Goal: Task Accomplishment & Management: Manage account settings

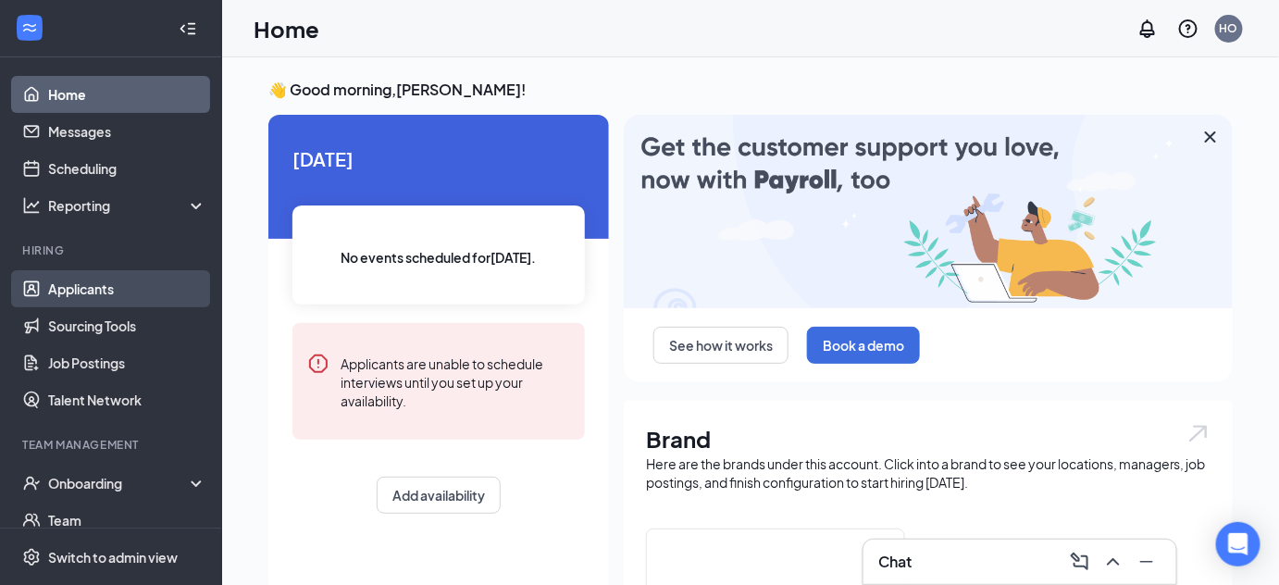
click at [83, 295] on link "Applicants" at bounding box center [127, 288] width 158 height 37
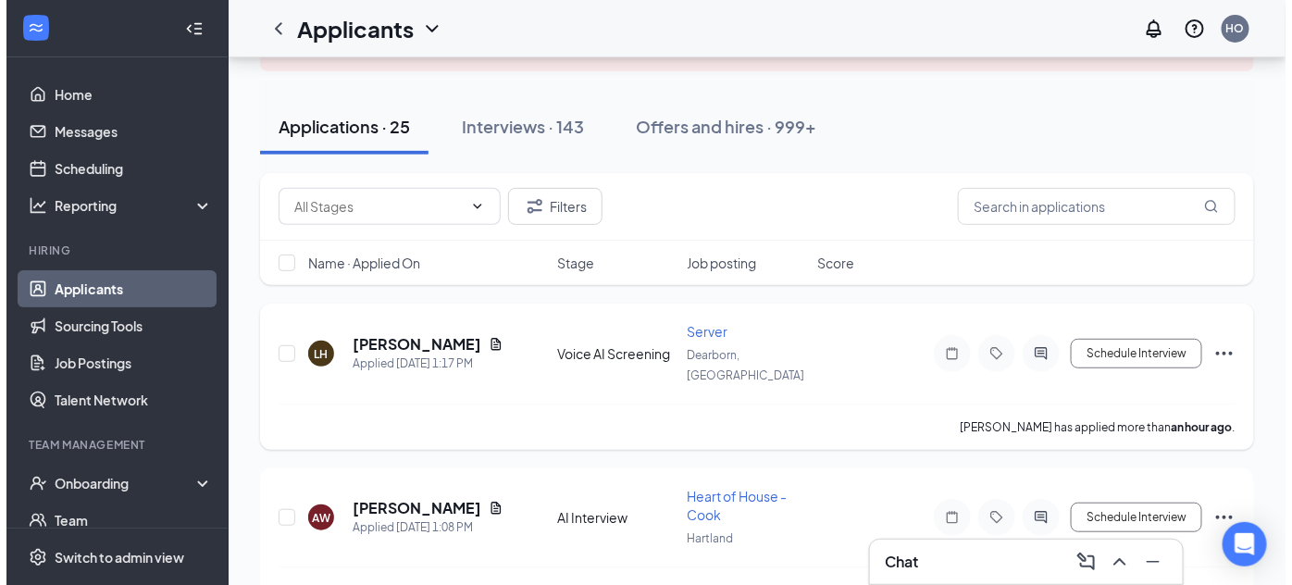
scroll to position [161, 0]
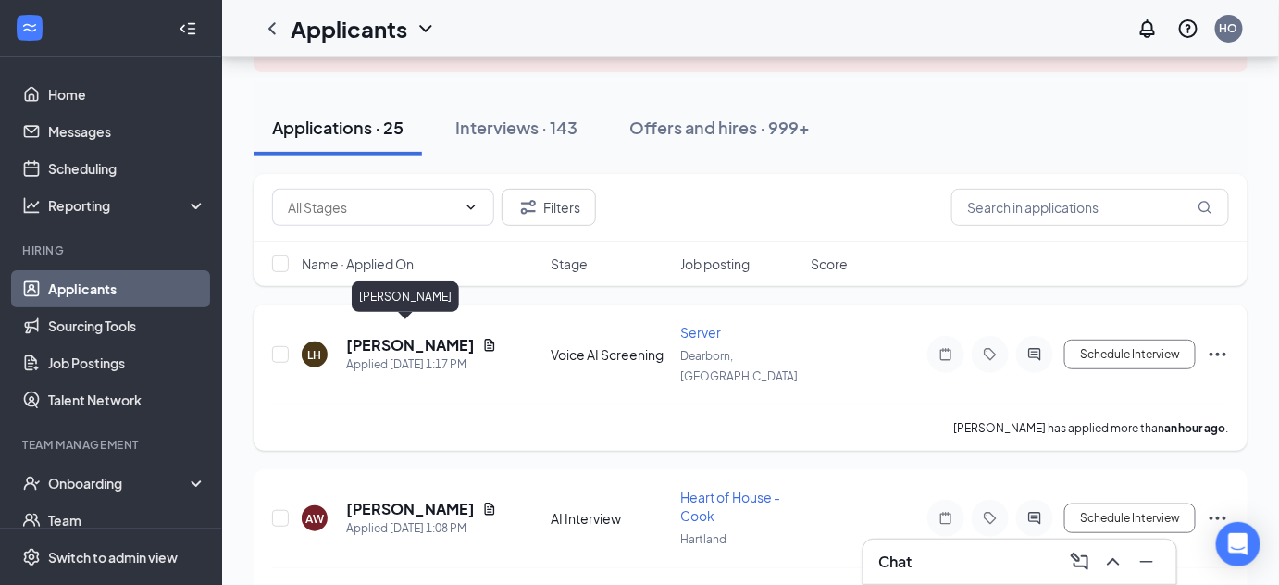
click at [391, 335] on h5 "[PERSON_NAME]" at bounding box center [410, 345] width 129 height 20
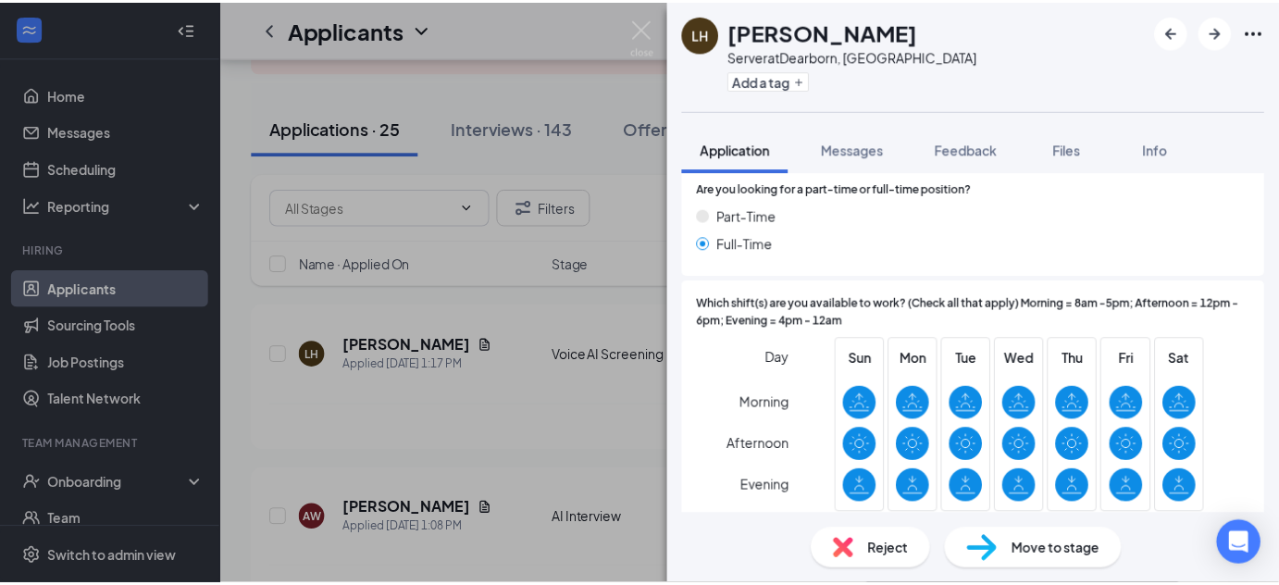
scroll to position [508, 0]
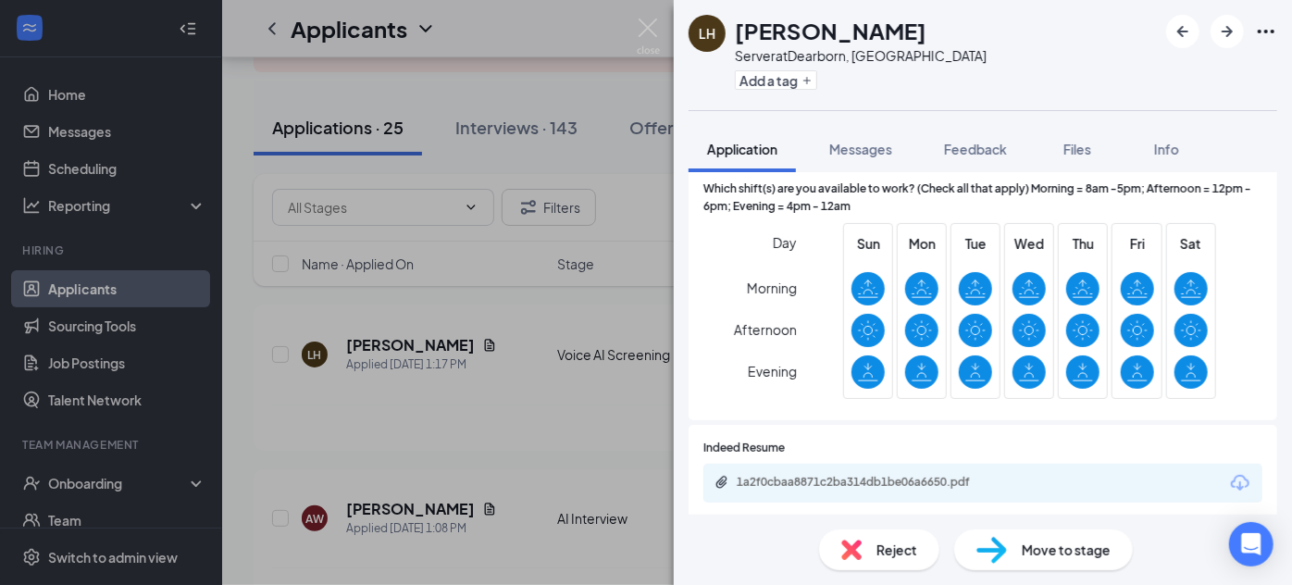
click at [444, 357] on div "LH [PERSON_NAME] Server at [GEOGRAPHIC_DATA], [GEOGRAPHIC_DATA] Add a tag Appli…" at bounding box center [646, 292] width 1292 height 585
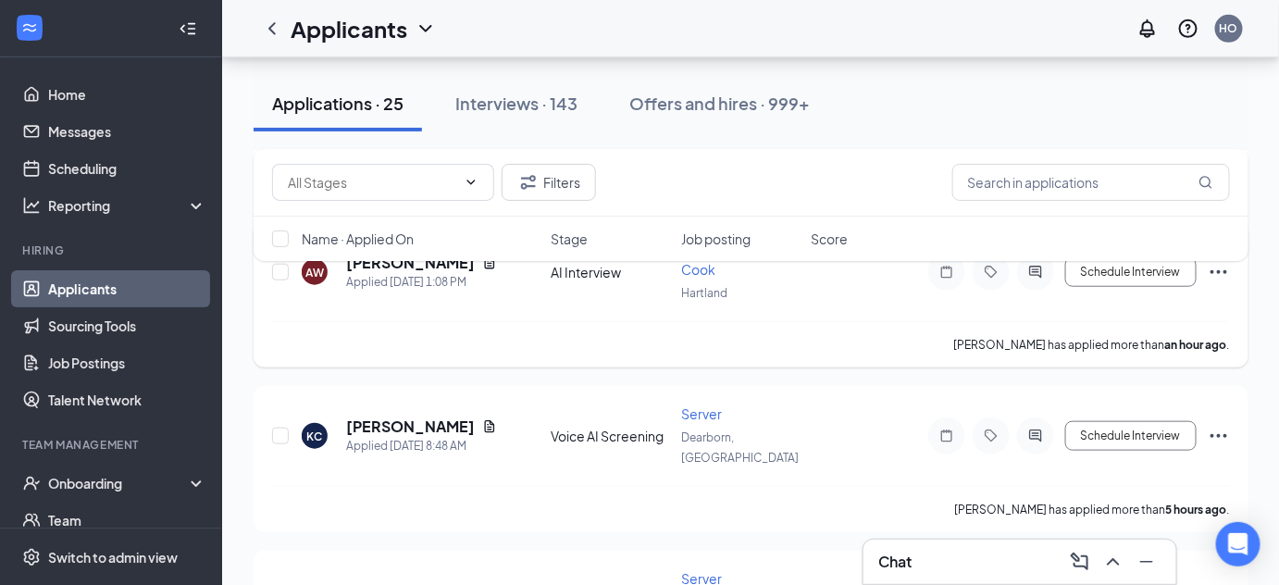
scroll to position [453, 0]
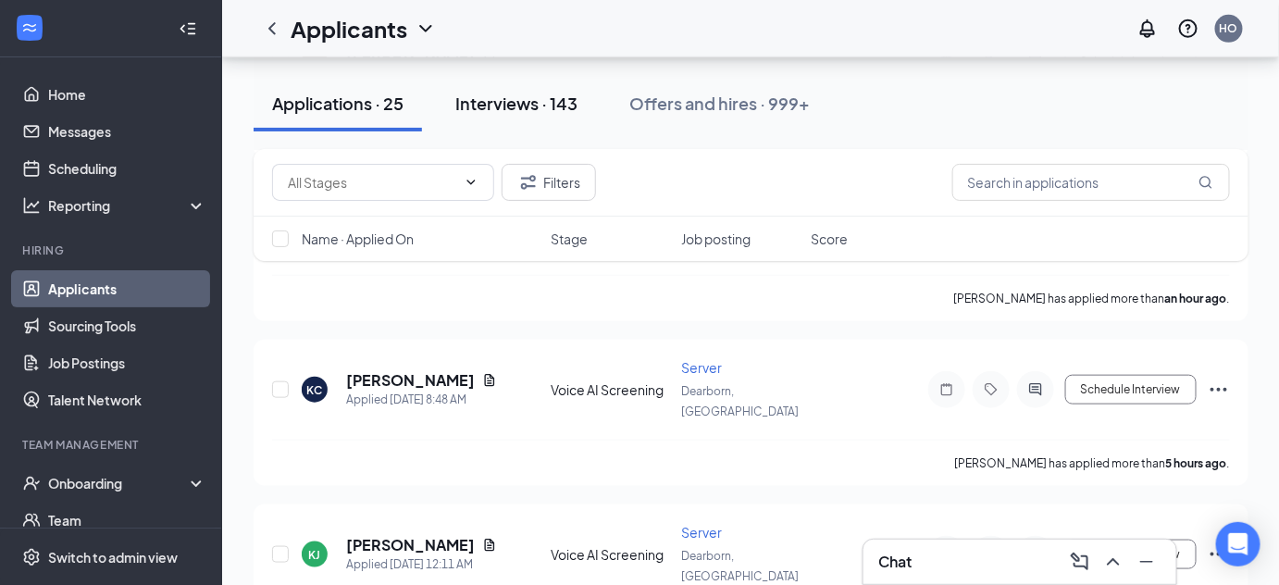
click at [521, 107] on div "Interviews · 143" at bounding box center [516, 103] width 122 height 23
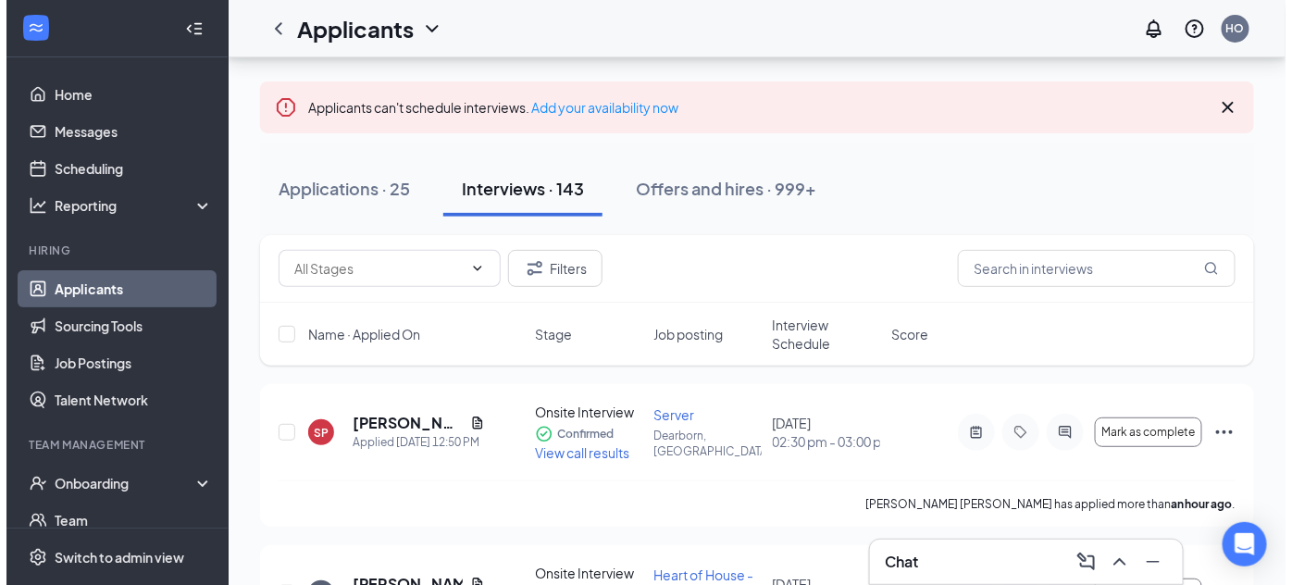
scroll to position [101, 0]
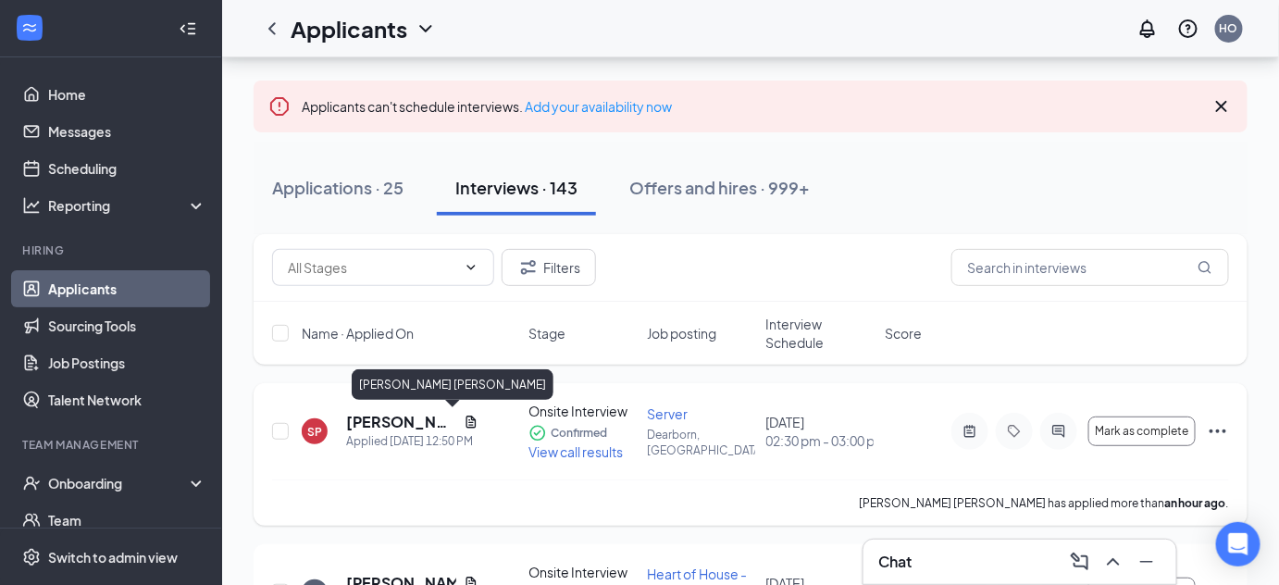
click at [382, 419] on h5 "[PERSON_NAME] [PERSON_NAME]" at bounding box center [401, 422] width 110 height 20
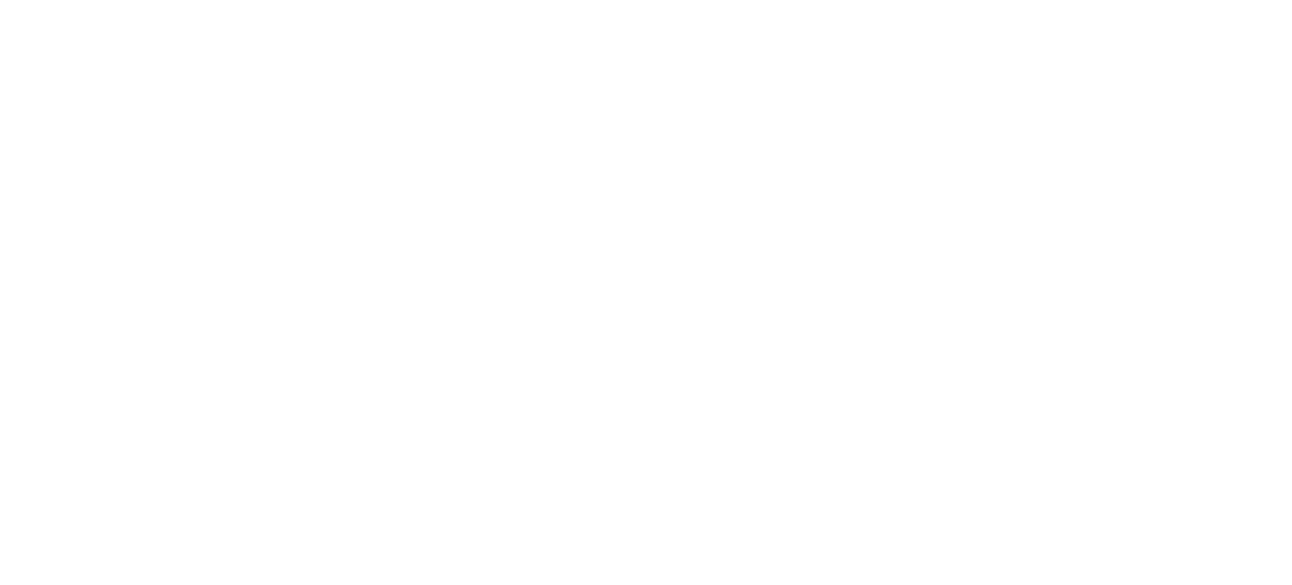
click at [689, 292] on html at bounding box center [646, 292] width 1292 height 585
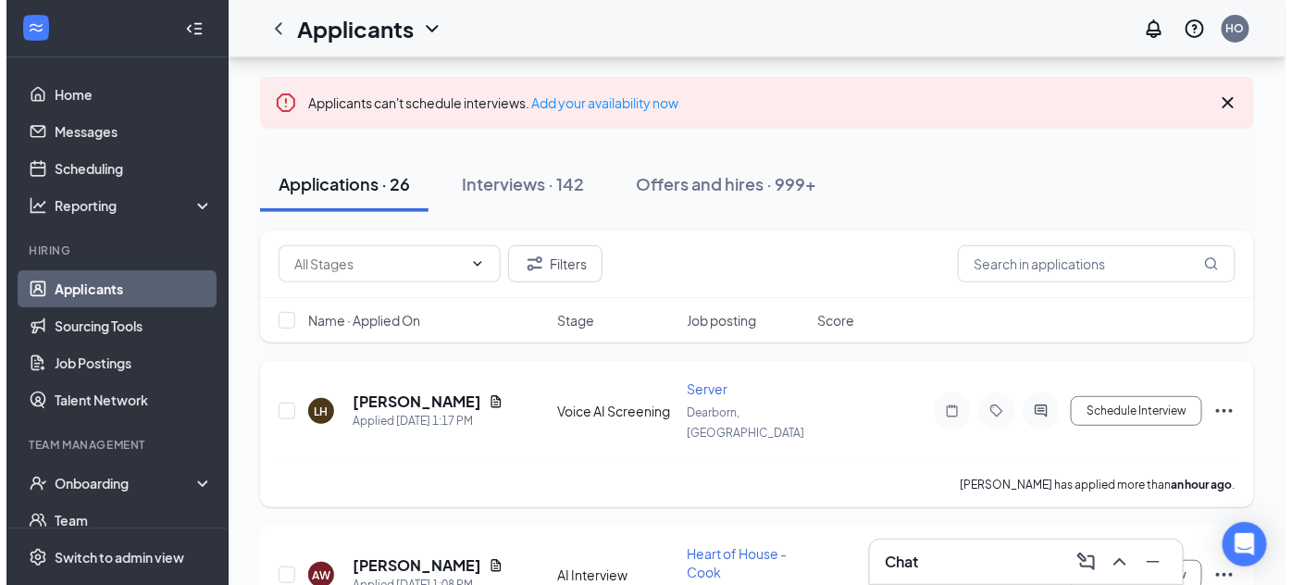
scroll to position [104, 0]
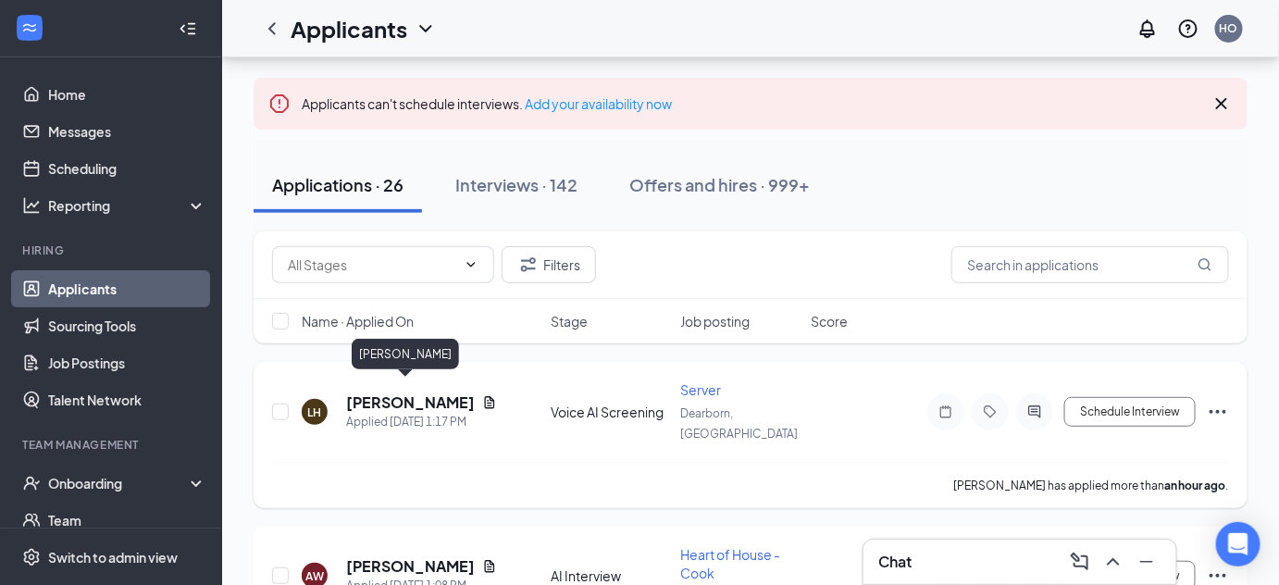
click at [403, 397] on h5 "[PERSON_NAME]" at bounding box center [410, 402] width 129 height 20
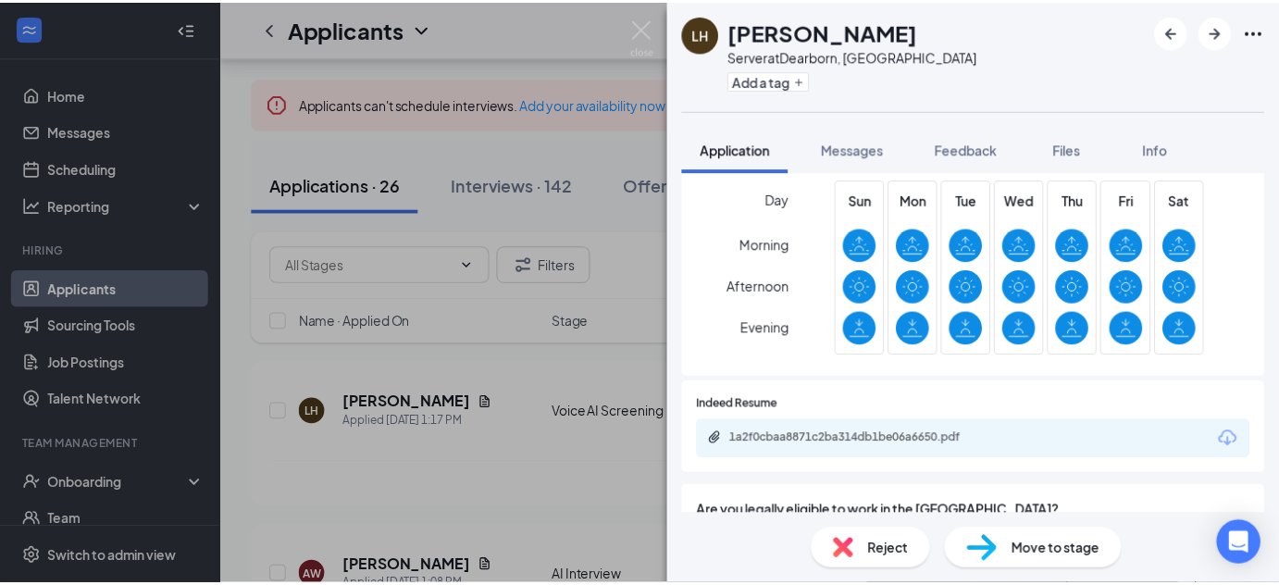
scroll to position [552, 0]
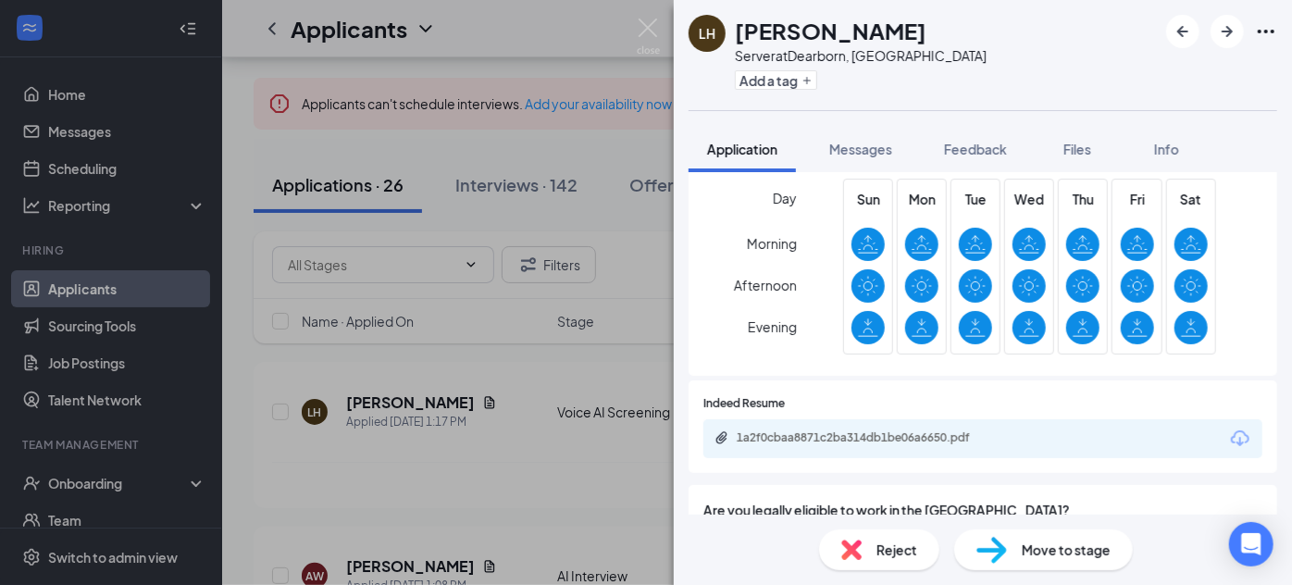
click at [477, 507] on div "LH [PERSON_NAME] Server at [GEOGRAPHIC_DATA], [GEOGRAPHIC_DATA] Add a tag Appli…" at bounding box center [646, 292] width 1292 height 585
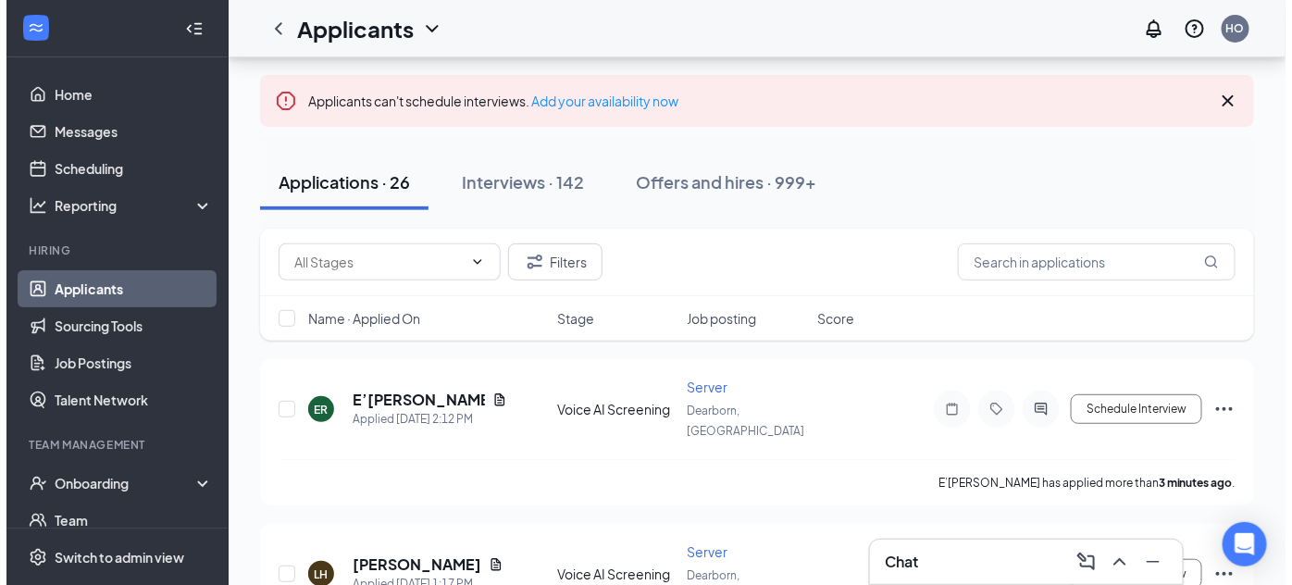
scroll to position [104, 0]
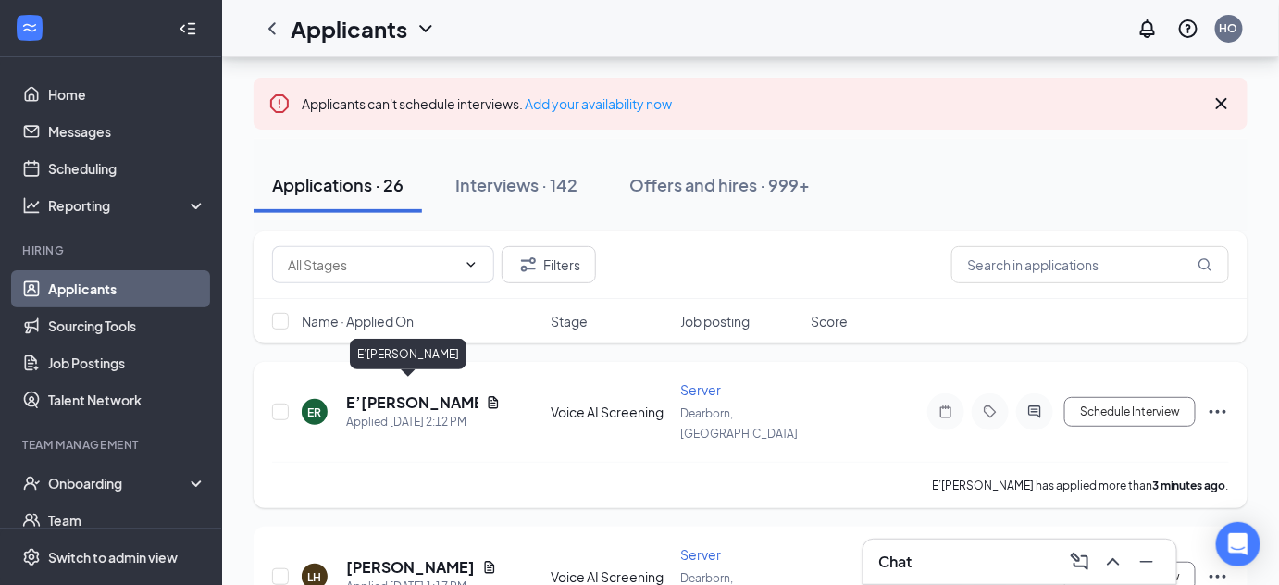
click at [390, 392] on h5 "E’Kaja Rias" at bounding box center [412, 402] width 132 height 20
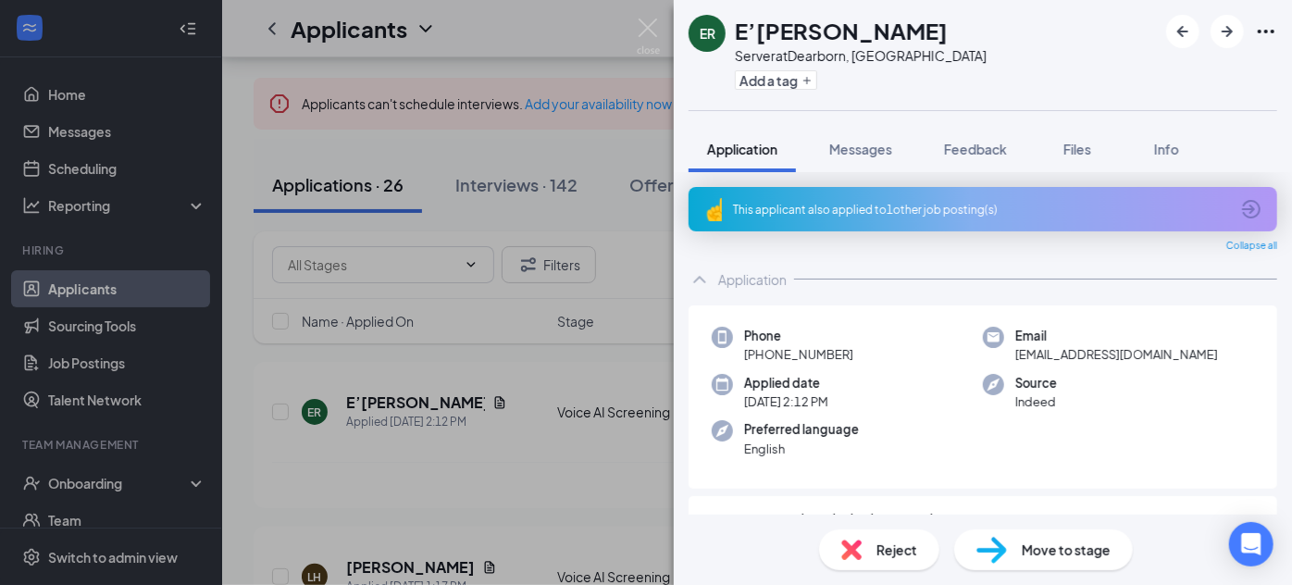
click at [1240, 204] on icon "ArrowCircle" at bounding box center [1251, 209] width 22 height 22
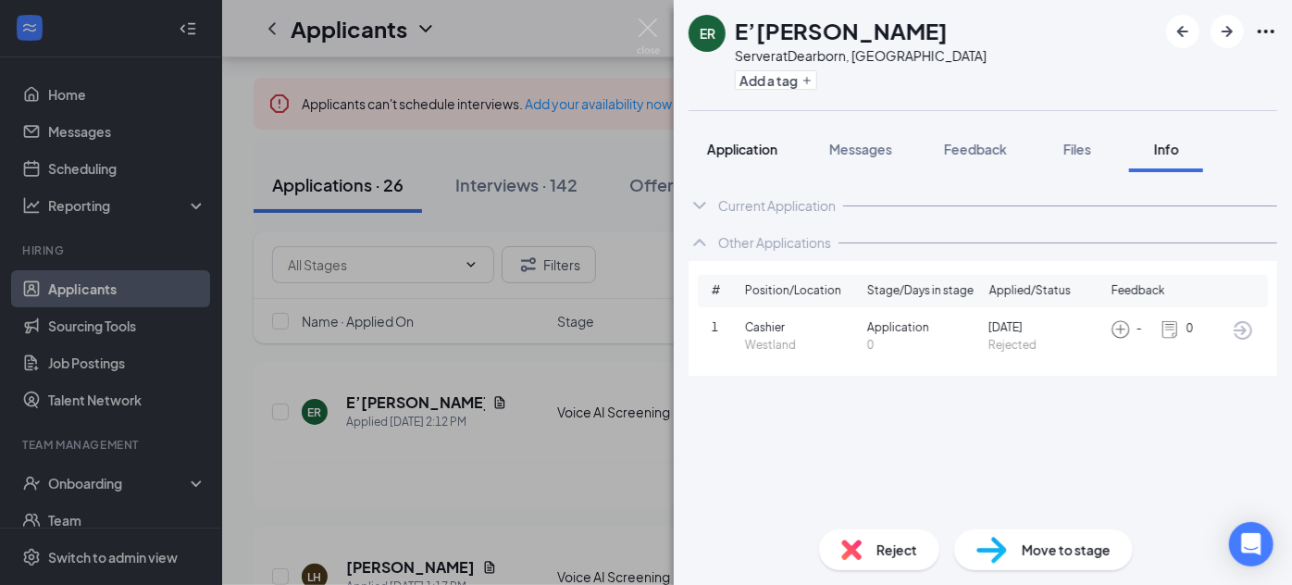
click at [733, 155] on span "Application" at bounding box center [742, 149] width 70 height 17
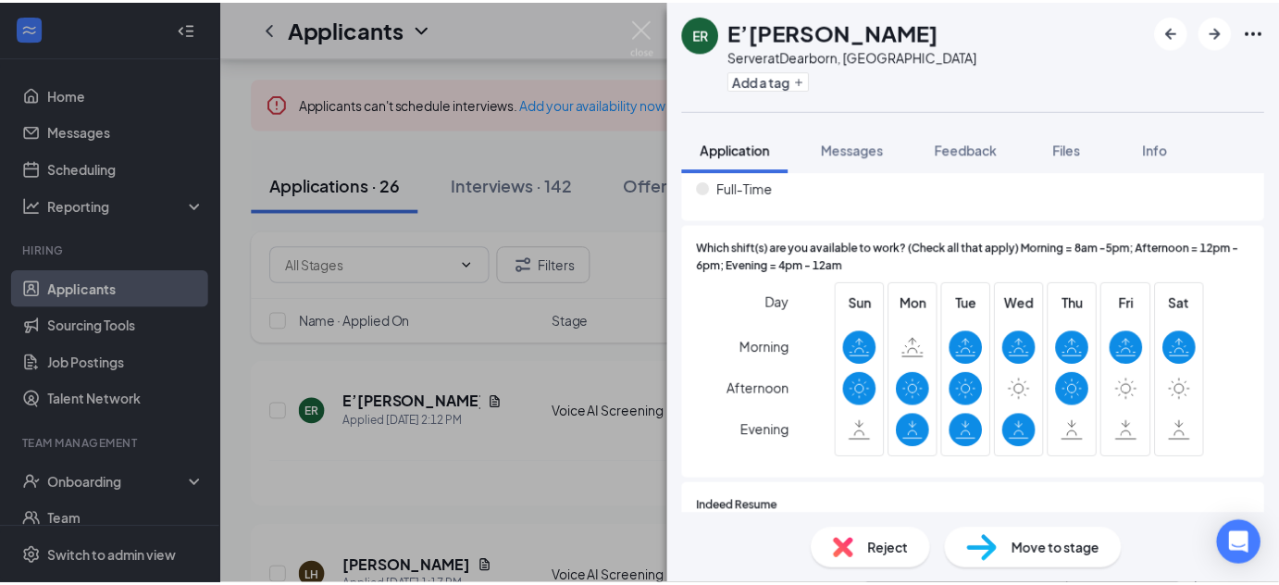
scroll to position [530, 0]
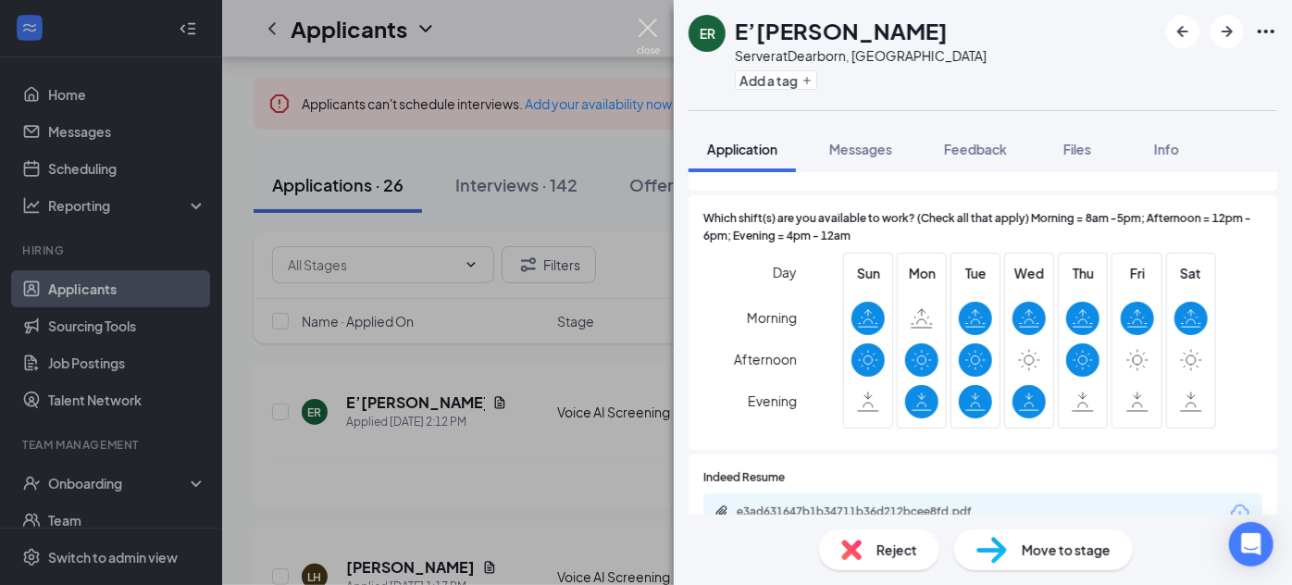
click at [645, 36] on img at bounding box center [648, 37] width 23 height 36
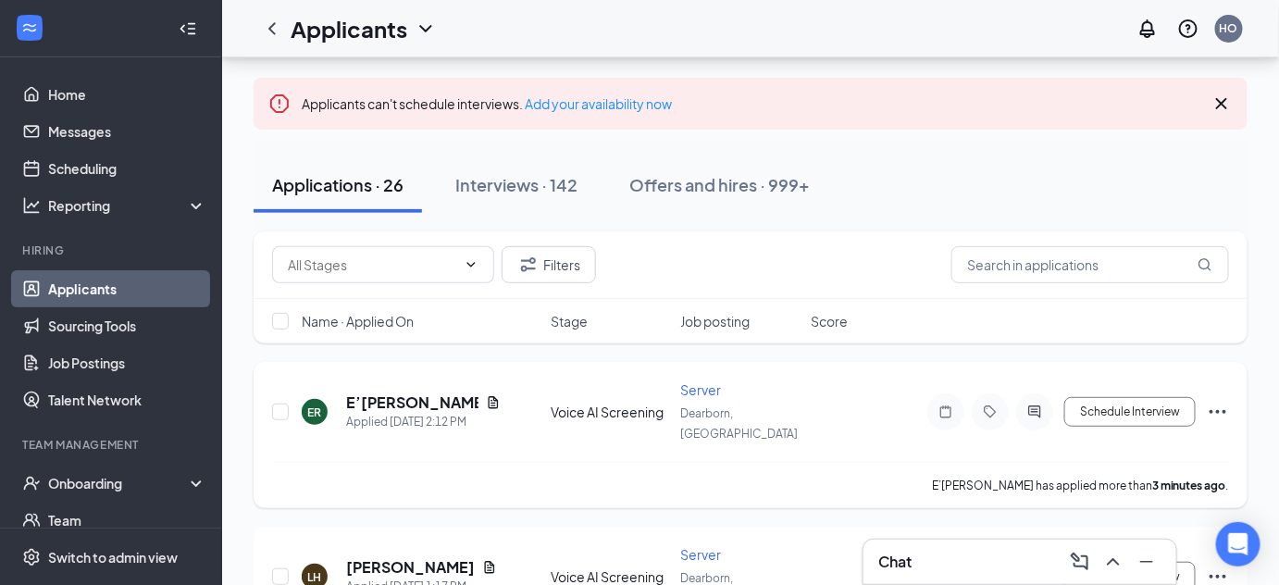
click at [1221, 402] on icon "Ellipses" at bounding box center [1218, 412] width 22 height 22
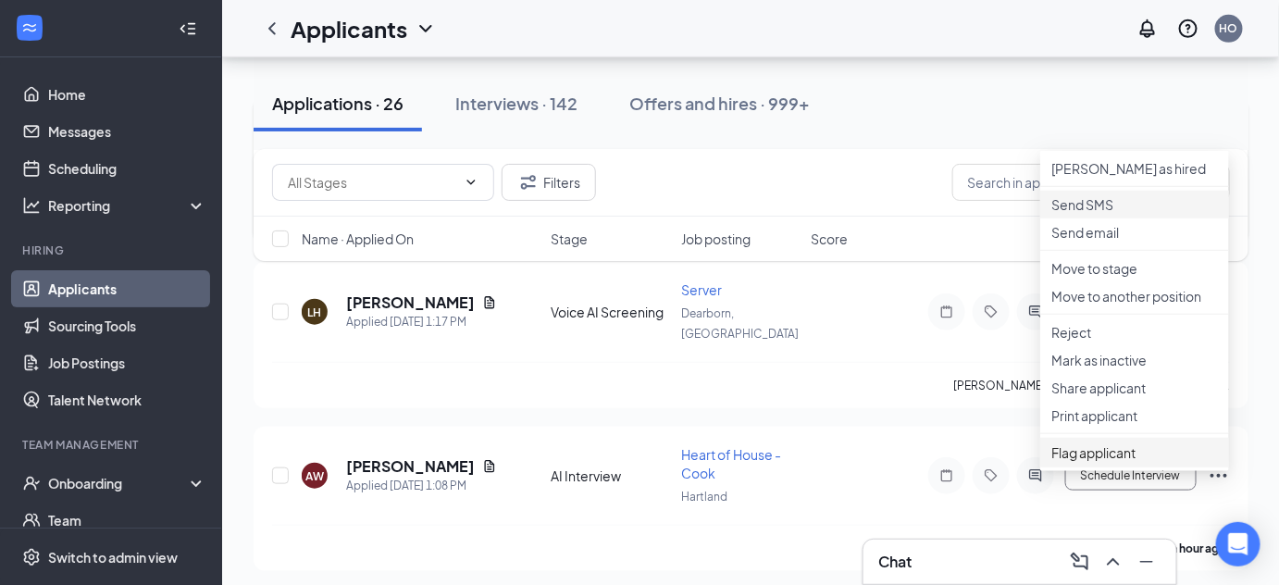
scroll to position [458, 0]
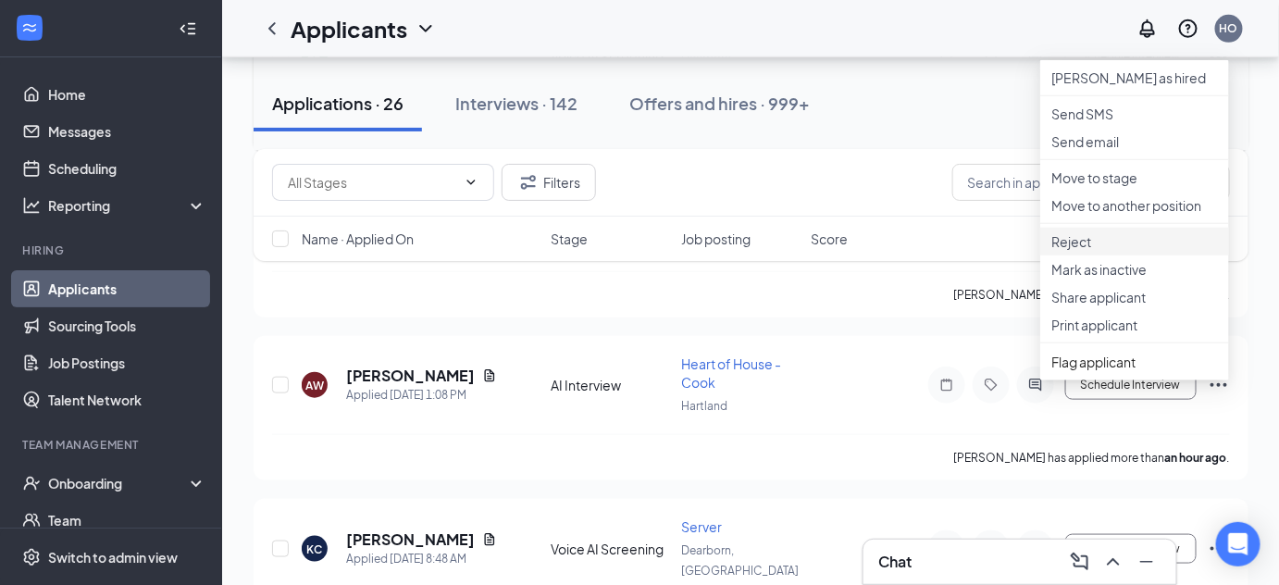
click at [1098, 251] on p "Reject" at bounding box center [1134, 241] width 167 height 19
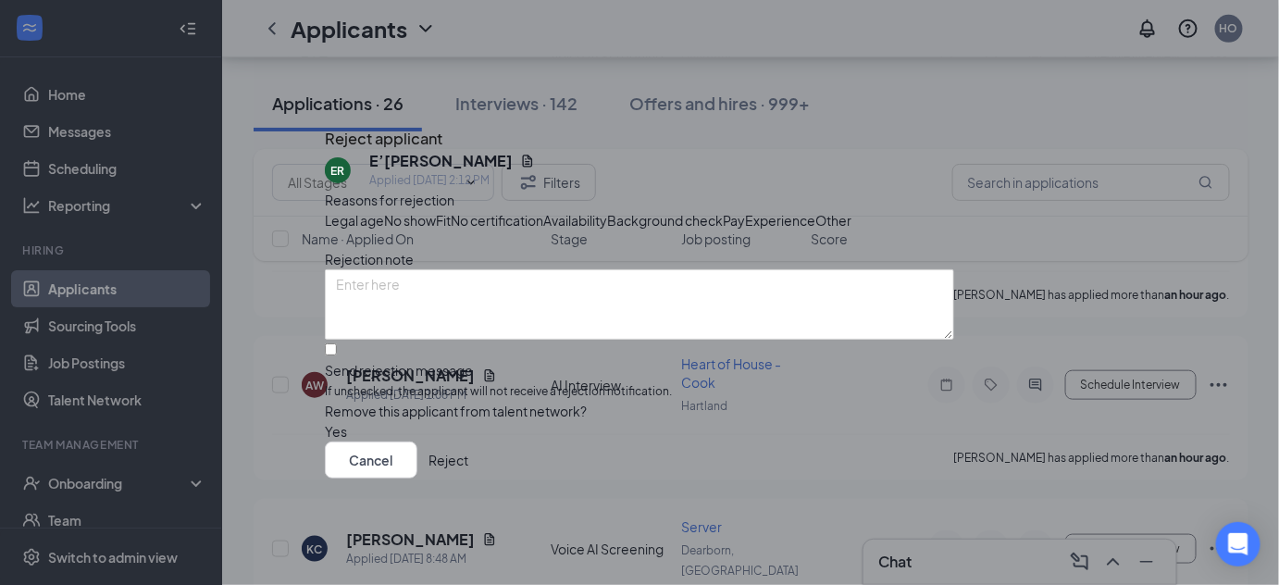
click at [607, 230] on span "Availability" at bounding box center [575, 220] width 64 height 20
click at [337, 355] on input "Send rejection message If unchecked, the applicant will not receive a rejection…" at bounding box center [331, 349] width 12 height 12
checkbox input "true"
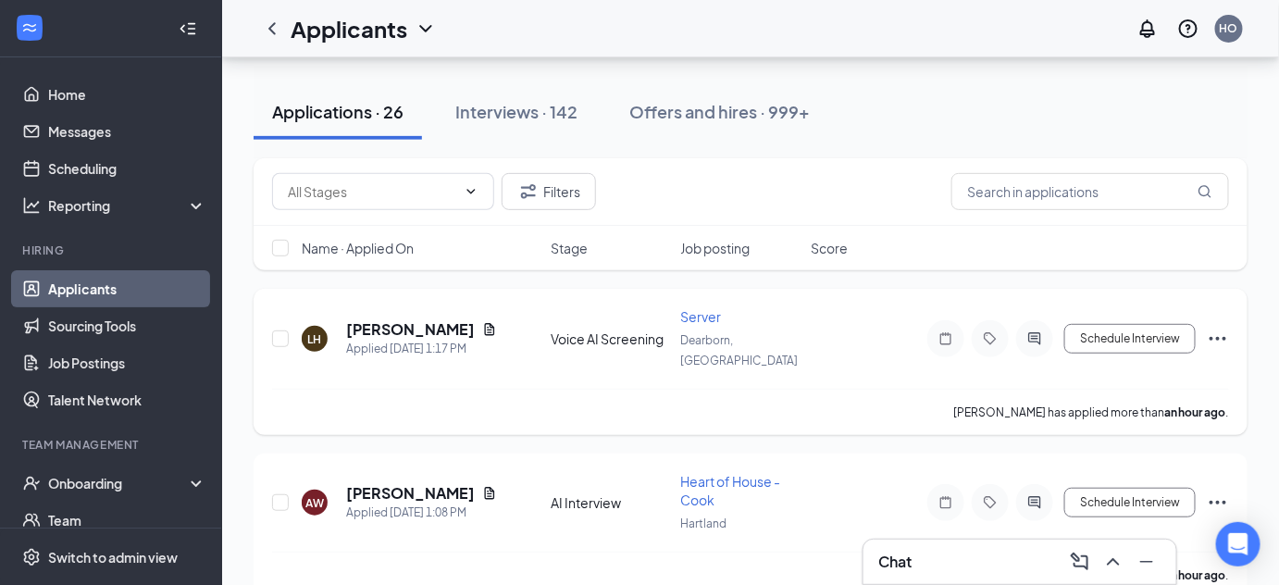
scroll to position [184, 0]
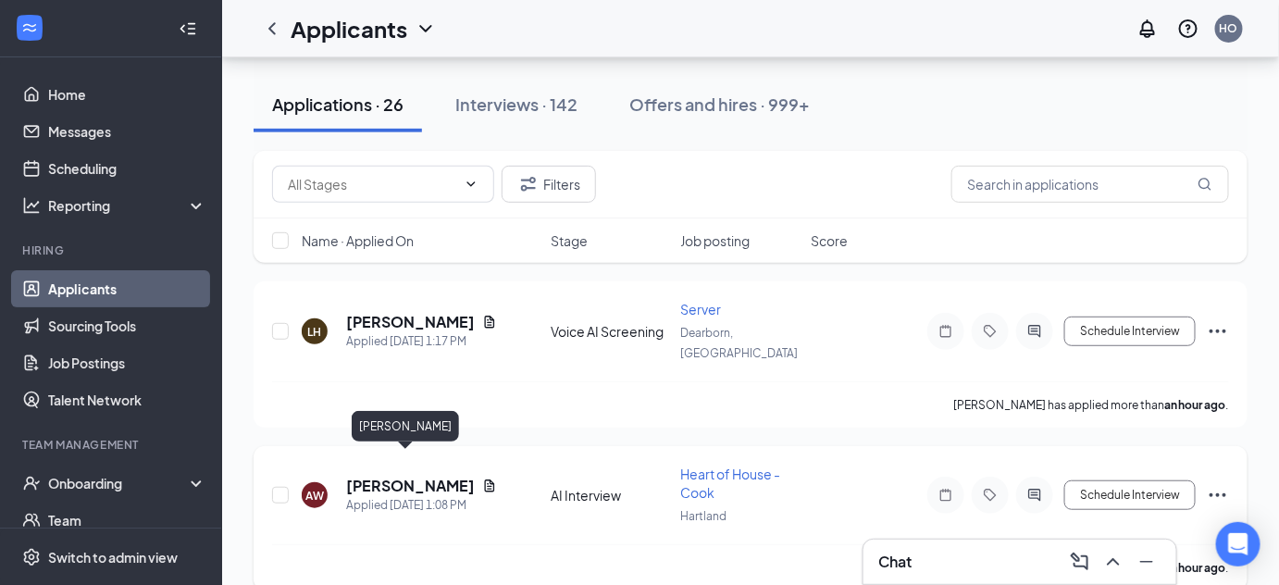
click at [389, 476] on h5 "[PERSON_NAME]" at bounding box center [410, 486] width 129 height 20
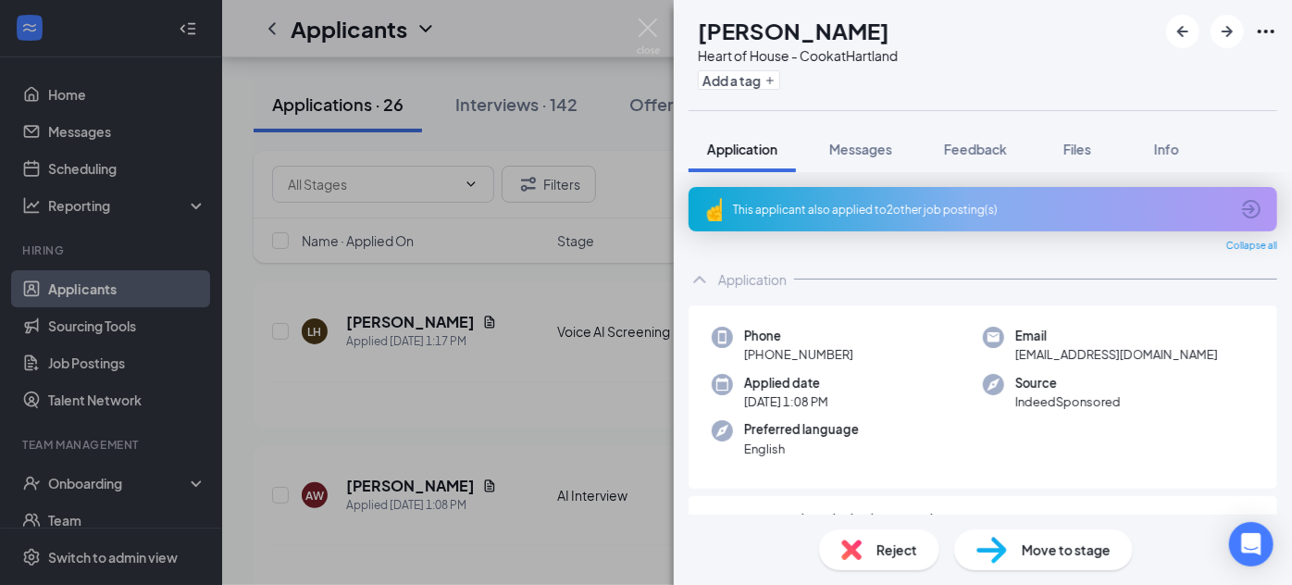
click at [1242, 203] on icon "ArrowCircle" at bounding box center [1251, 209] width 22 height 22
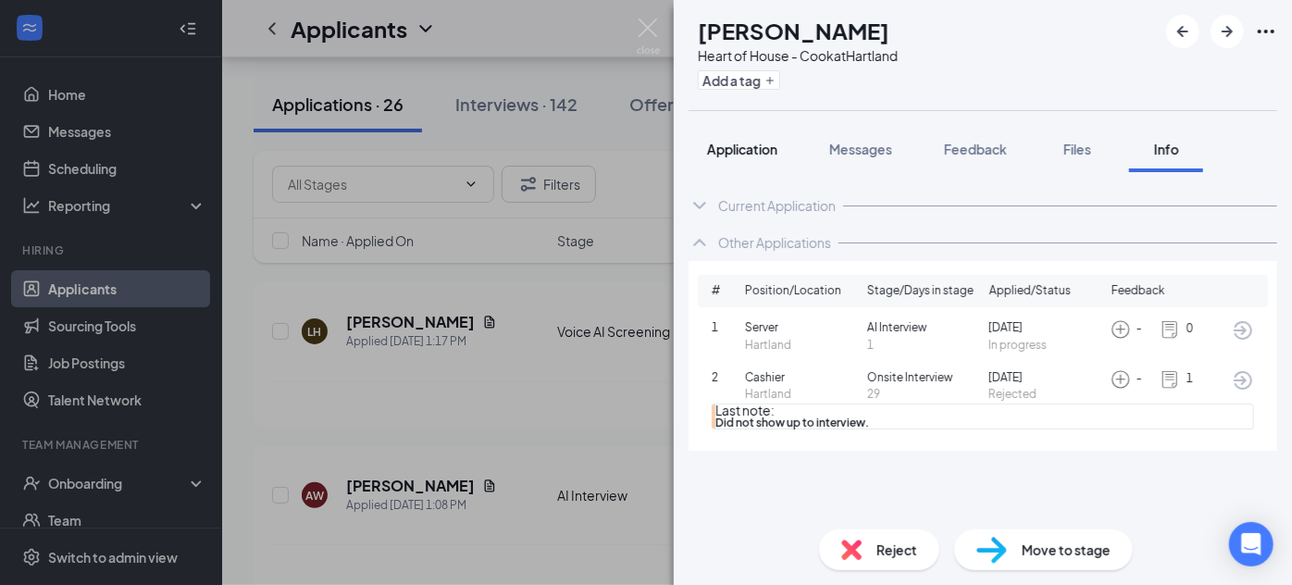
click at [740, 152] on span "Application" at bounding box center [742, 149] width 70 height 17
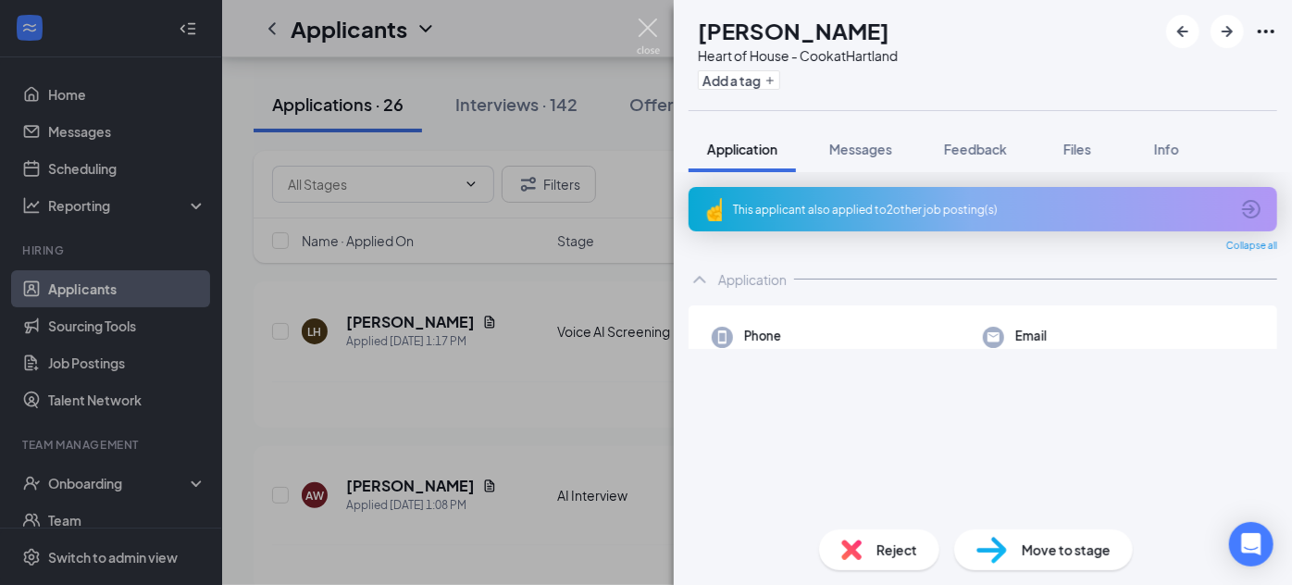
click at [639, 21] on img at bounding box center [648, 37] width 23 height 36
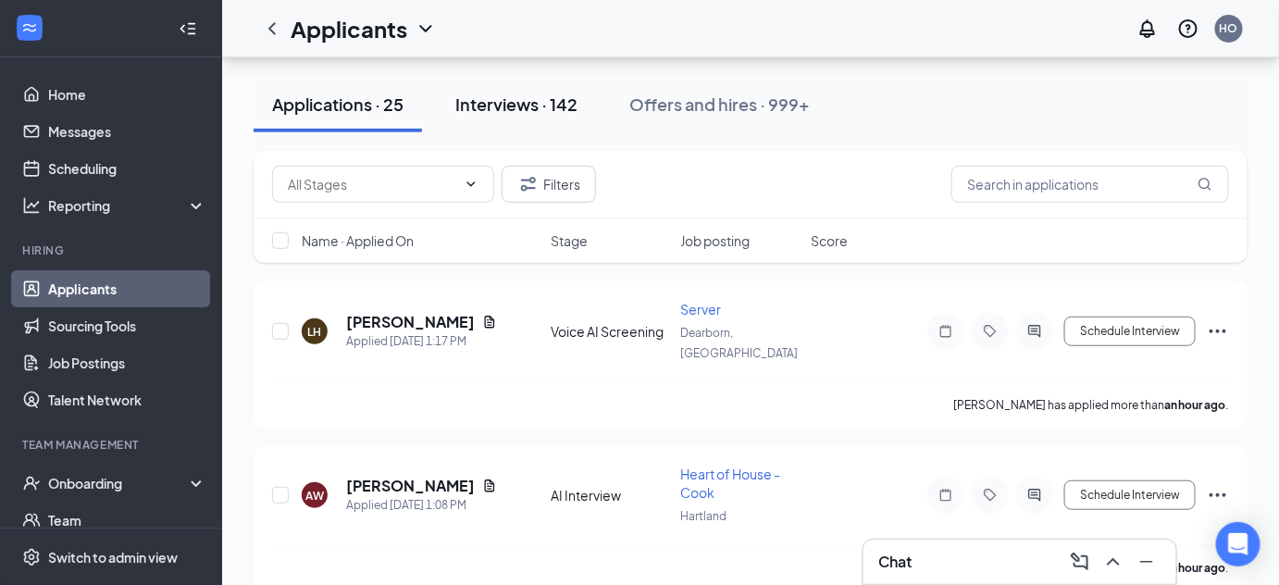
click at [527, 100] on div "Interviews · 142" at bounding box center [516, 104] width 122 height 23
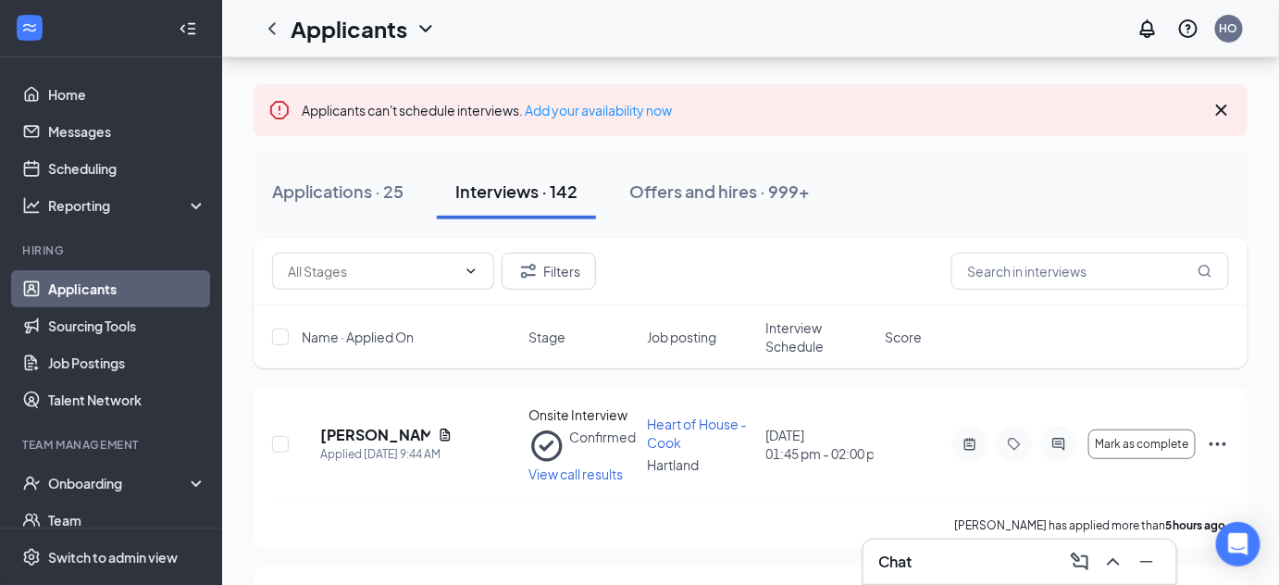
scroll to position [100, 0]
click at [581, 463] on span "View call results" at bounding box center [575, 471] width 94 height 17
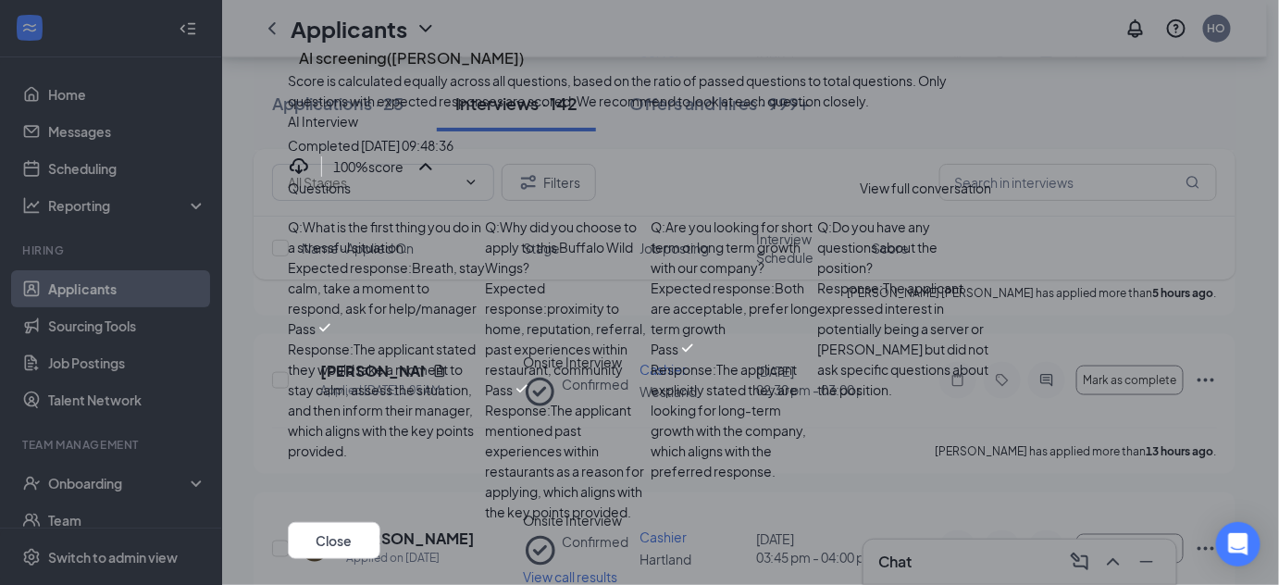
scroll to position [668, 0]
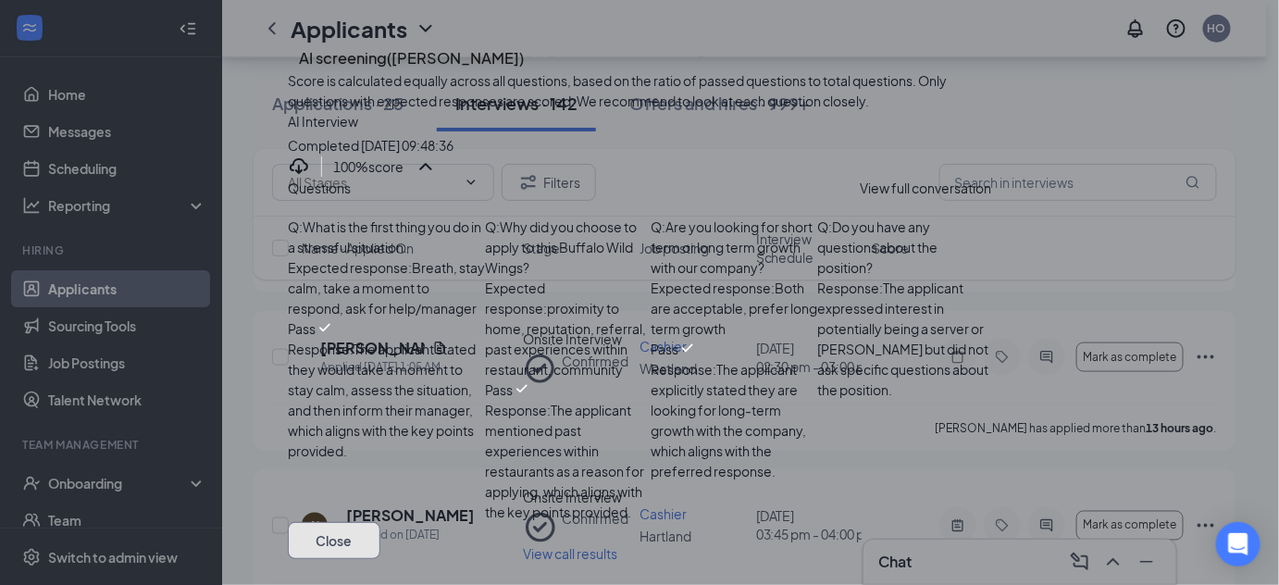
click at [380, 522] on button "Close" at bounding box center [334, 540] width 93 height 37
